Goal: Information Seeking & Learning: Find specific page/section

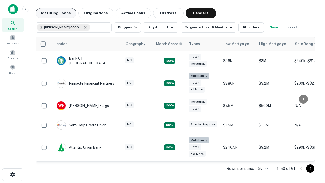
click at [56, 13] on button "Maturing Loans" at bounding box center [55, 13] width 41 height 10
